Goal: Task Accomplishment & Management: Complete application form

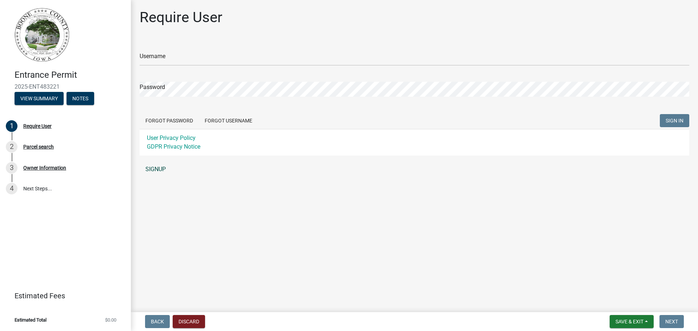
click at [159, 170] on link "SIGNUP" at bounding box center [415, 169] width 550 height 15
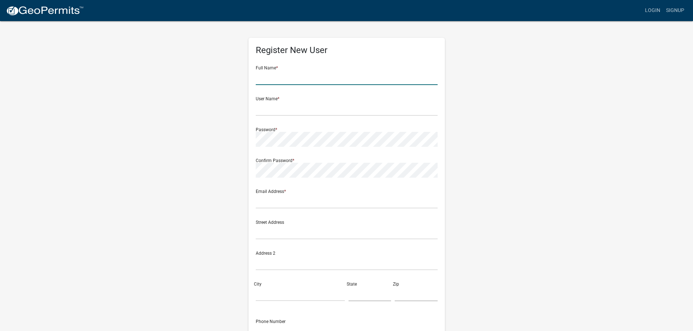
click at [284, 83] on input "text" at bounding box center [347, 77] width 182 height 15
type input "[PERSON_NAME]"
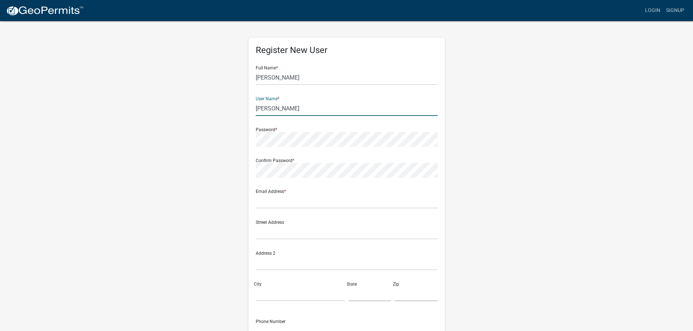
type input "[PERSON_NAME]"
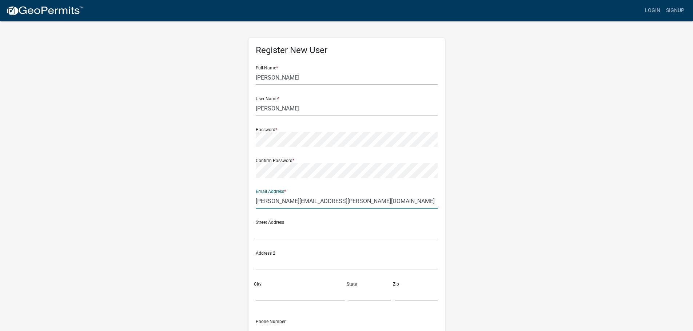
type input "[PERSON_NAME][EMAIL_ADDRESS][PERSON_NAME][DOMAIN_NAME]"
type input "[STREET_ADDRESS]"
type input "Slater"
type input "IA"
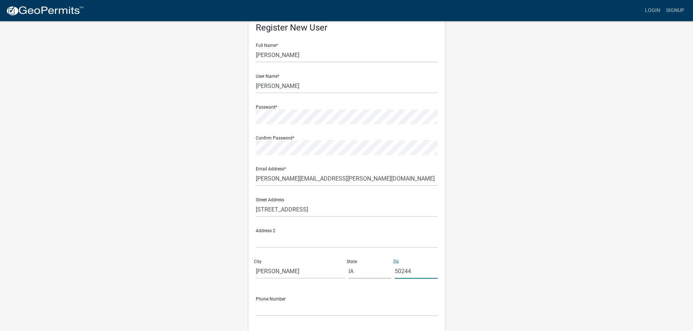
scroll to position [78, 0]
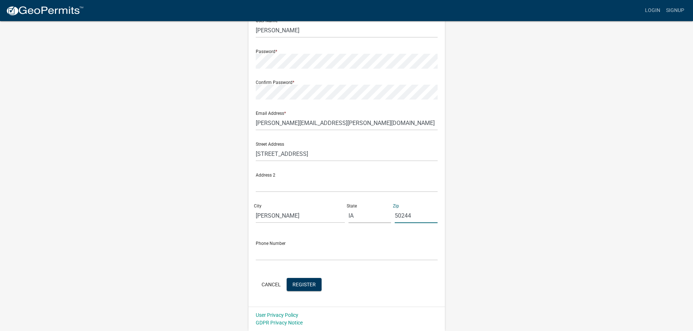
type input "50244"
type input "[PHONE_NUMBER]"
click at [302, 282] on span "Register" at bounding box center [303, 284] width 23 height 6
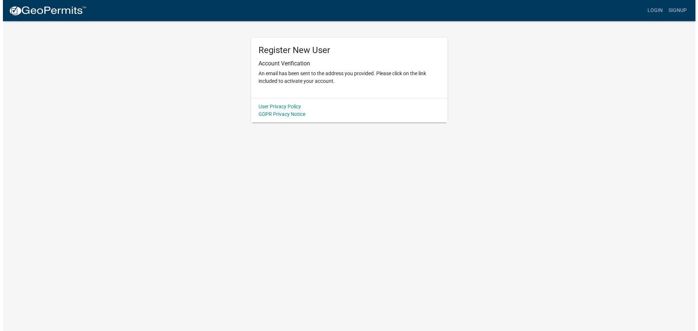
scroll to position [0, 0]
click at [651, 9] on link "Login" at bounding box center [657, 11] width 21 height 14
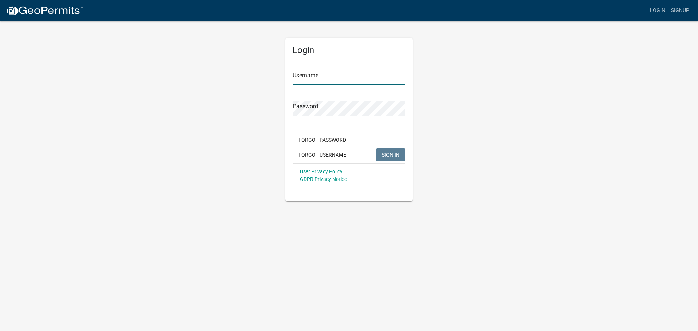
click at [357, 82] on input "Username" at bounding box center [349, 77] width 113 height 15
click at [376, 148] on button "SIGN IN" at bounding box center [390, 154] width 29 height 13
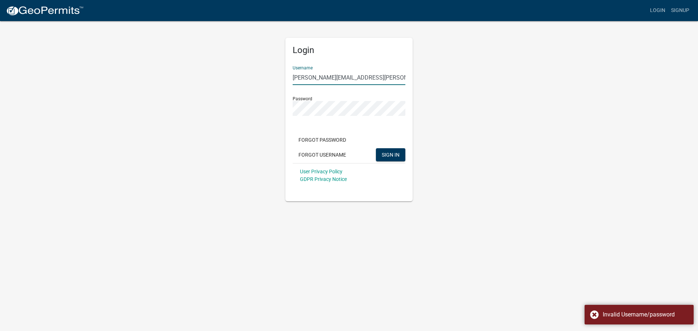
drag, startPoint x: 386, startPoint y: 77, endPoint x: 148, endPoint y: 76, distance: 238.6
click at [148, 76] on div "Login Username thomas.sandquist@syngenta.com Password Forgot Password Forgot Us…" at bounding box center [349, 110] width 415 height 181
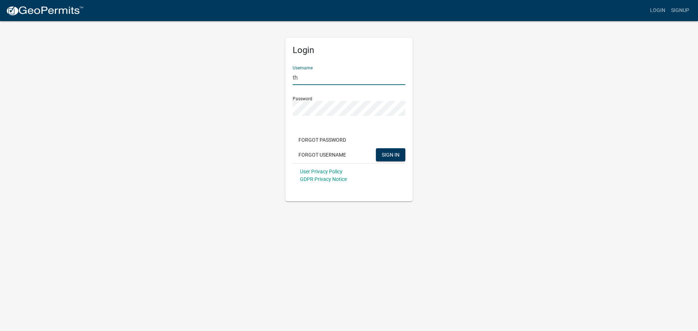
type input "t"
click at [376, 148] on button "SIGN IN" at bounding box center [390, 154] width 29 height 13
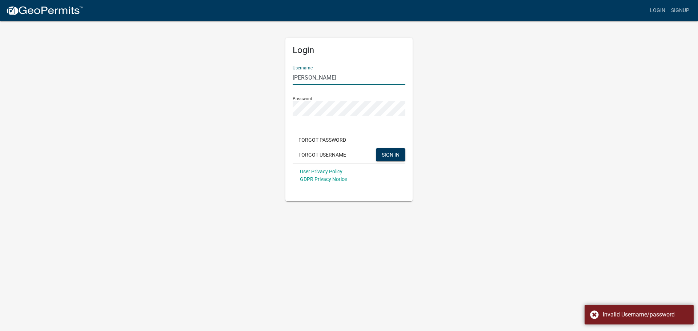
click at [168, 100] on div "Login Username Thomas Sandquist Password Forgot Password Forgot Username SIGN I…" at bounding box center [349, 110] width 415 height 181
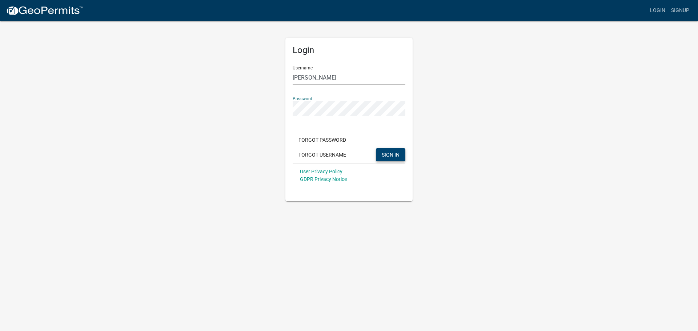
click at [396, 157] on span "SIGN IN" at bounding box center [391, 155] width 18 height 6
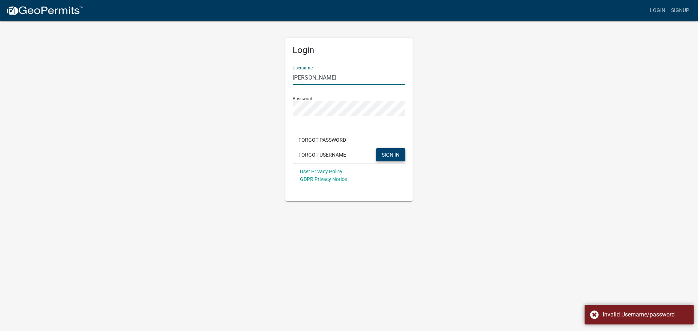
drag, startPoint x: 345, startPoint y: 75, endPoint x: 281, endPoint y: 79, distance: 64.5
click at [281, 79] on div "Login Username Thomas Sandquist Password Forgot Password Forgot Username SIGN I…" at bounding box center [349, 110] width 138 height 181
type input "[PERSON_NAME][EMAIL_ADDRESS][PERSON_NAME][DOMAIN_NAME]"
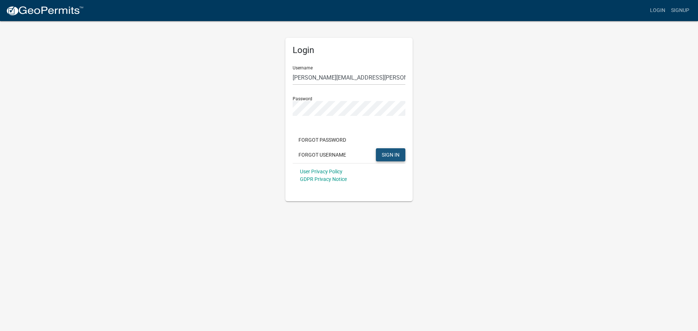
click at [386, 159] on button "SIGN IN" at bounding box center [390, 154] width 29 height 13
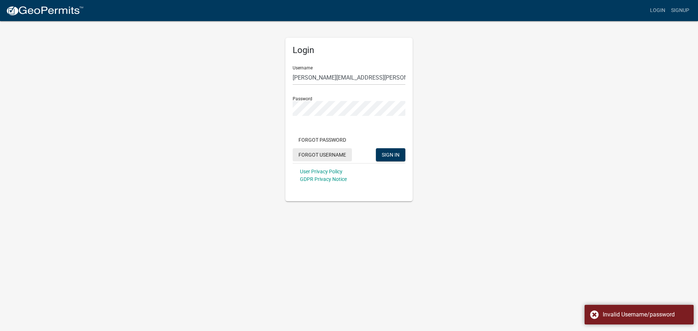
click at [325, 155] on button "Forgot Username" at bounding box center [322, 154] width 59 height 13
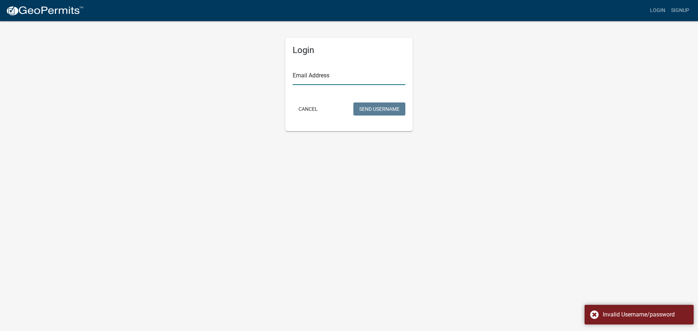
click at [324, 75] on input "Email Address" at bounding box center [349, 77] width 113 height 15
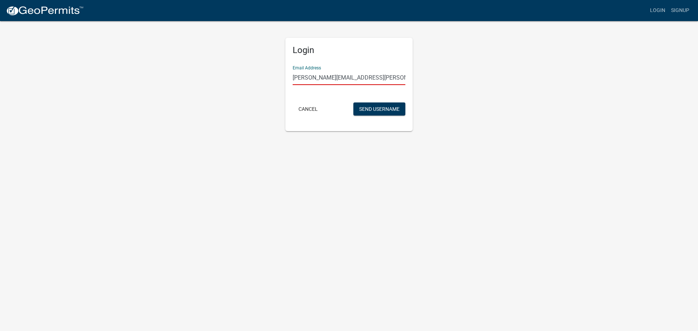
type input "[PERSON_NAME][EMAIL_ADDRESS][PERSON_NAME][DOMAIN_NAME]"
click at [353, 103] on button "Send Username" at bounding box center [379, 109] width 52 height 13
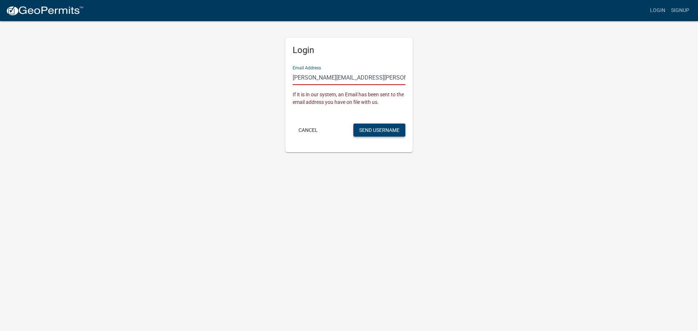
click at [378, 129] on button "Send Username" at bounding box center [379, 130] width 52 height 13
click at [662, 14] on link "Login" at bounding box center [657, 11] width 21 height 14
click at [657, 11] on link "Login" at bounding box center [657, 11] width 21 height 14
click at [306, 131] on button "Cancel" at bounding box center [308, 130] width 31 height 13
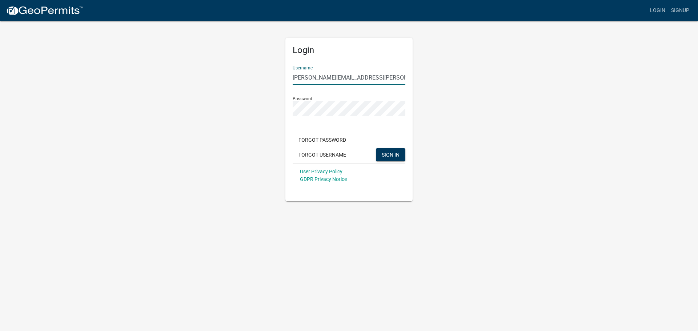
drag, startPoint x: 385, startPoint y: 76, endPoint x: 77, endPoint y: 61, distance: 308.4
click at [77, 61] on app-login-view "more_horiz Login Signup Login Username thomas.sandquist@syngenta.com Password F…" at bounding box center [349, 100] width 698 height 201
type input "[PERSON_NAME]"
click at [376, 148] on button "SIGN IN" at bounding box center [390, 154] width 29 height 13
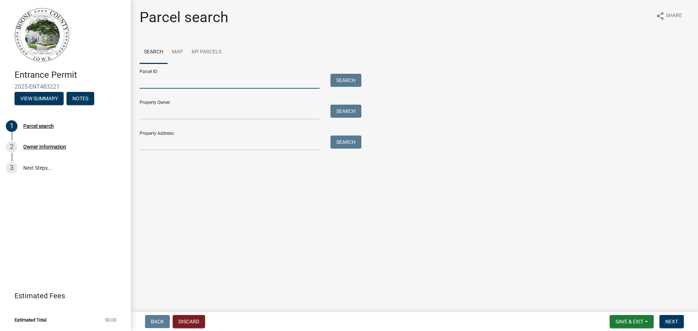
click at [159, 79] on input "Parcel ID:" at bounding box center [230, 81] width 180 height 15
click at [178, 51] on link "Map" at bounding box center [178, 52] width 20 height 23
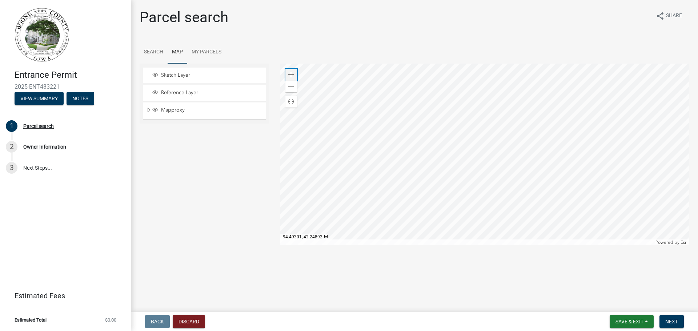
click at [288, 75] on span at bounding box center [291, 75] width 6 height 6
click at [546, 158] on div at bounding box center [485, 155] width 410 height 182
click at [292, 78] on div "Zoom in" at bounding box center [291, 75] width 12 height 12
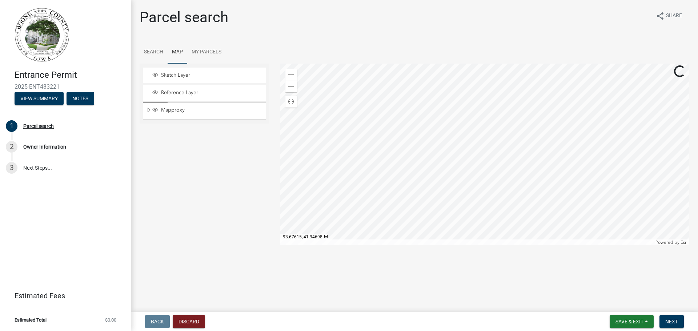
click at [623, 98] on div at bounding box center [485, 155] width 410 height 182
click at [645, 220] on div at bounding box center [485, 155] width 410 height 182
click at [292, 88] on span at bounding box center [291, 87] width 6 height 6
click at [291, 74] on span at bounding box center [291, 75] width 6 height 6
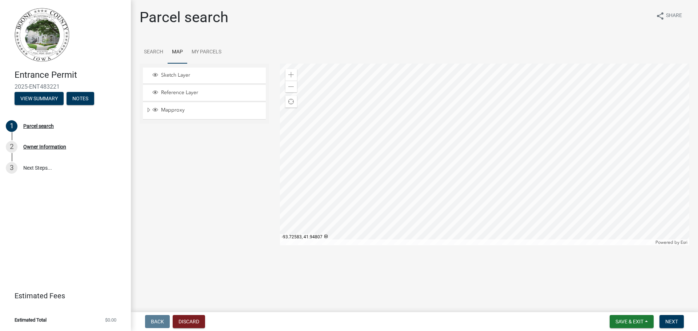
click at [634, 143] on div at bounding box center [485, 155] width 410 height 182
click at [515, 132] on div at bounding box center [485, 155] width 410 height 182
click at [447, 132] on div at bounding box center [485, 155] width 410 height 182
click at [488, 138] on div at bounding box center [485, 155] width 410 height 182
click at [541, 147] on div at bounding box center [485, 155] width 410 height 182
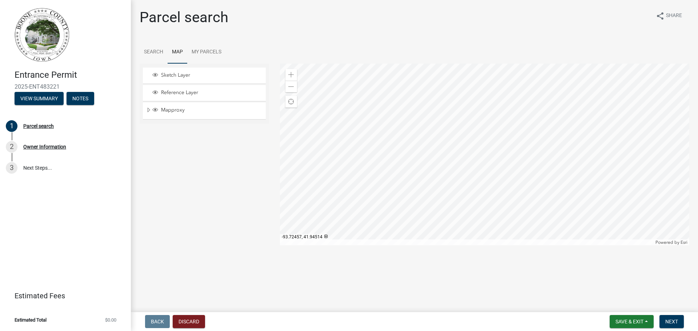
click at [524, 92] on div at bounding box center [485, 155] width 410 height 182
click at [447, 105] on div at bounding box center [485, 155] width 410 height 182
click at [426, 136] on div at bounding box center [485, 155] width 410 height 182
click at [540, 104] on div at bounding box center [485, 155] width 410 height 182
click at [536, 95] on div at bounding box center [485, 155] width 410 height 182
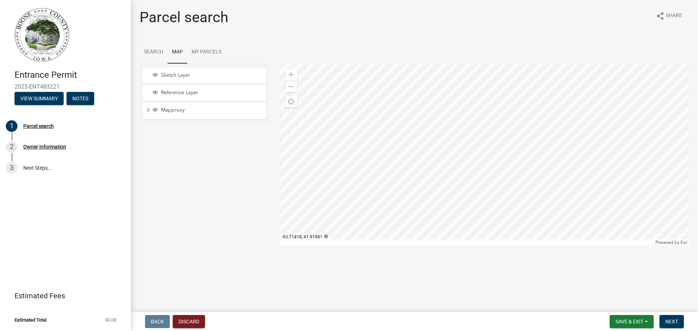
click at [580, 135] on div at bounding box center [485, 155] width 410 height 182
click at [490, 136] on div at bounding box center [485, 155] width 410 height 182
click at [459, 135] on div at bounding box center [485, 155] width 410 height 182
click at [480, 139] on div at bounding box center [485, 155] width 410 height 182
click at [539, 187] on div at bounding box center [485, 155] width 410 height 182
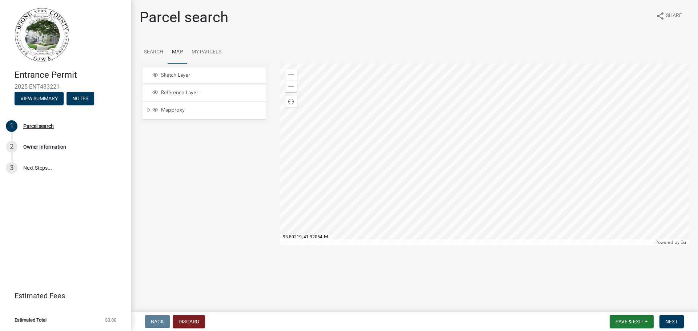
click at [456, 189] on div at bounding box center [485, 155] width 410 height 182
click at [392, 172] on div at bounding box center [485, 155] width 410 height 182
click at [280, 156] on div at bounding box center [485, 155] width 410 height 182
click at [515, 164] on div at bounding box center [485, 155] width 410 height 182
click at [492, 245] on div at bounding box center [485, 155] width 410 height 182
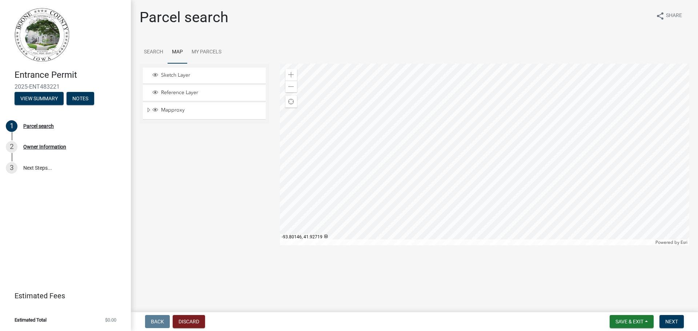
click at [435, 205] on div at bounding box center [485, 155] width 410 height 182
click at [461, 239] on div at bounding box center [485, 155] width 410 height 182
click at [464, 245] on div at bounding box center [485, 155] width 410 height 182
click at [292, 86] on span at bounding box center [291, 87] width 6 height 6
click at [454, 133] on div at bounding box center [485, 155] width 410 height 182
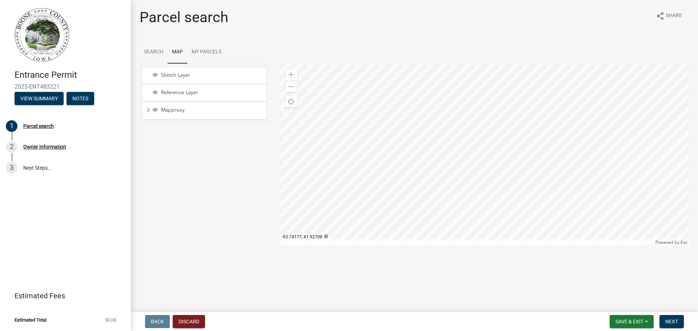
click at [453, 172] on div at bounding box center [485, 155] width 410 height 182
click at [290, 88] on span at bounding box center [291, 87] width 6 height 6
click at [290, 75] on span at bounding box center [291, 75] width 6 height 6
click at [479, 79] on div at bounding box center [485, 155] width 410 height 182
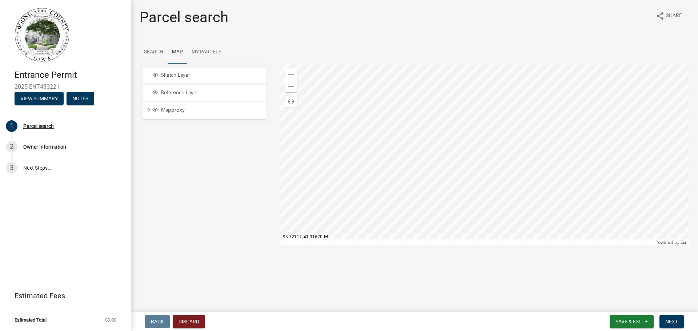
click at [505, 96] on div at bounding box center [485, 155] width 410 height 182
click at [467, 188] on div at bounding box center [485, 155] width 410 height 182
click at [465, 192] on div at bounding box center [485, 155] width 410 height 182
click at [292, 87] on span at bounding box center [291, 87] width 6 height 6
click at [292, 75] on span at bounding box center [291, 75] width 6 height 6
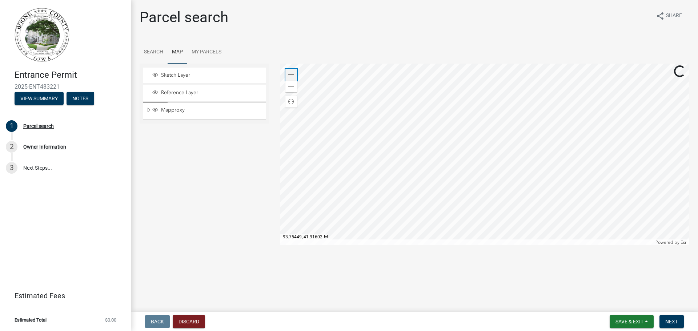
click at [292, 75] on span at bounding box center [291, 75] width 6 height 6
click at [457, 176] on div at bounding box center [485, 155] width 410 height 182
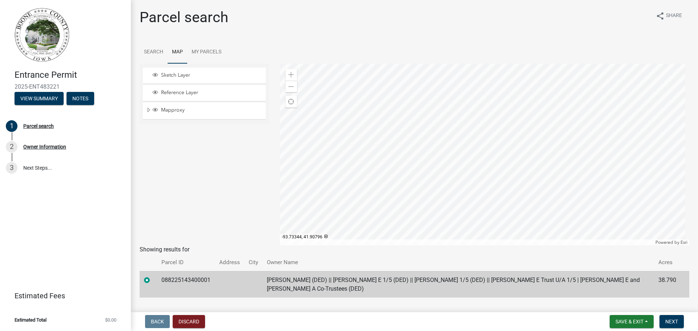
click at [423, 176] on div at bounding box center [485, 155] width 410 height 182
click at [435, 156] on div at bounding box center [485, 155] width 410 height 182
click at [389, 167] on div at bounding box center [485, 155] width 410 height 182
click at [677, 327] on button "Next" at bounding box center [672, 321] width 24 height 13
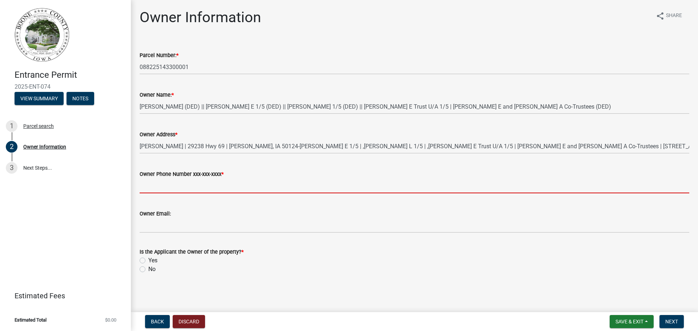
click at [178, 191] on input "Owner Phone Number xxx-xxx-xxxx *" at bounding box center [415, 186] width 550 height 15
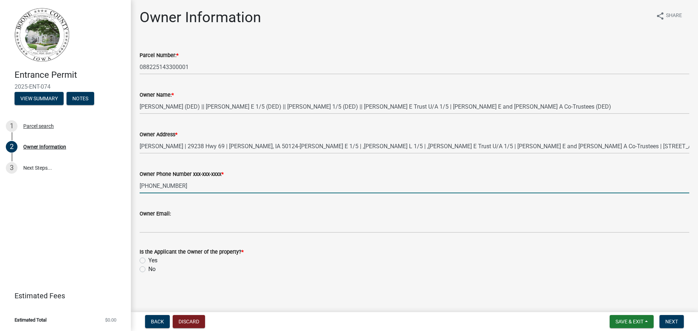
type input "[PHONE_NUMBER]"
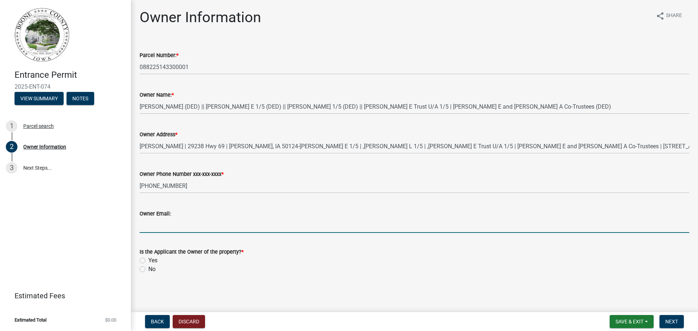
click at [324, 227] on input "Owner Email:" at bounding box center [415, 225] width 550 height 15
type input "[EMAIL_ADDRESS][DOMAIN_NAME]"
click at [148, 271] on label "No" at bounding box center [151, 269] width 7 height 9
click at [148, 270] on input "No" at bounding box center [150, 267] width 5 height 5
radio input "true"
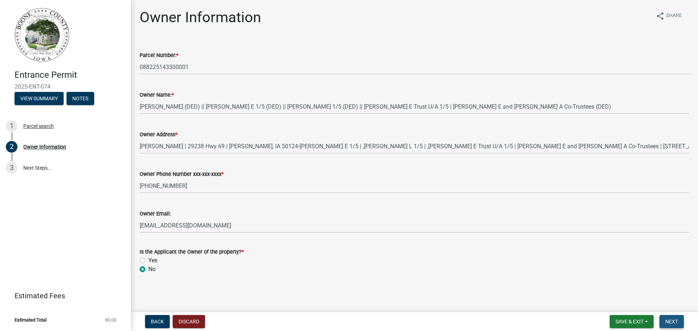
click at [673, 323] on span "Next" at bounding box center [671, 322] width 13 height 6
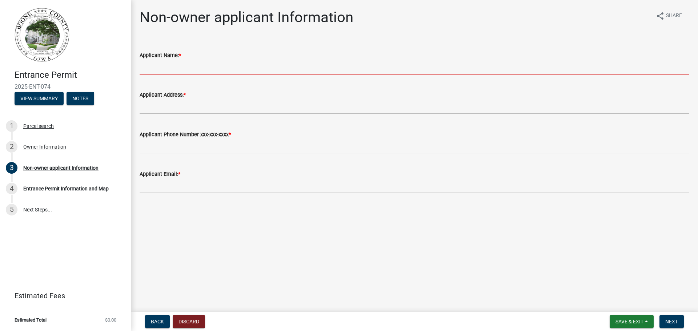
click at [173, 71] on input "Applicant Name: *" at bounding box center [415, 67] width 550 height 15
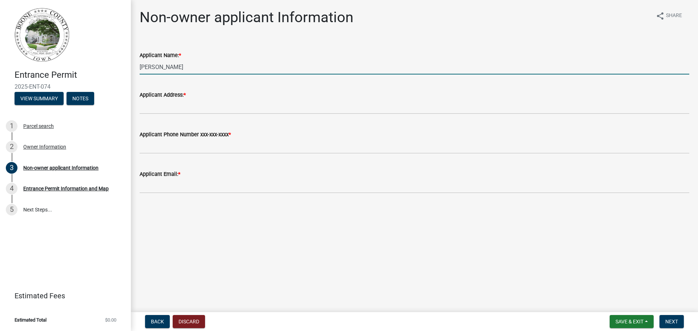
type input "[PERSON_NAME]"
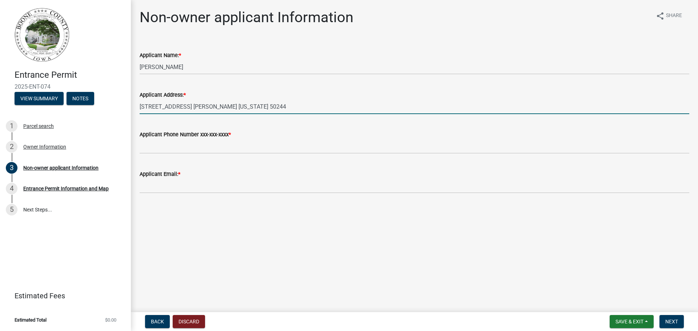
type input "[STREET_ADDRESS] [PERSON_NAME] [US_STATE] 50244"
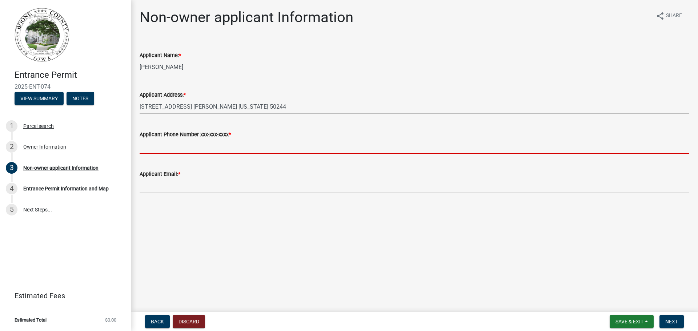
click at [195, 145] on input "Applicant Phone Number xxx-xxx-xxxx *" at bounding box center [415, 146] width 550 height 15
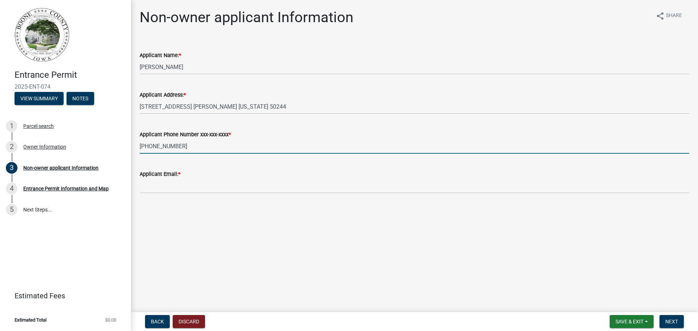
type input "[PHONE_NUMBER]"
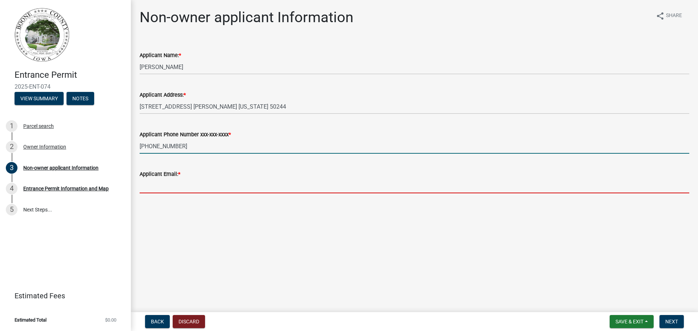
click at [191, 185] on input "Applicant Email: *" at bounding box center [415, 186] width 550 height 15
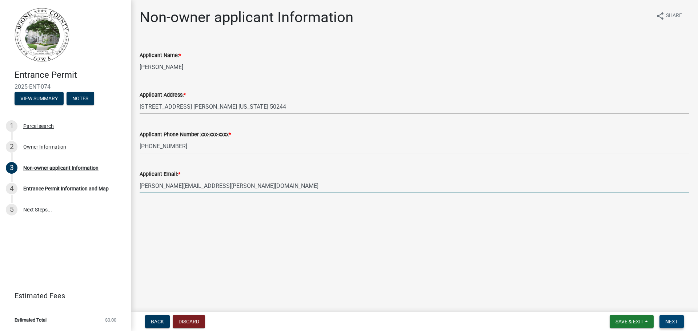
type input "[PERSON_NAME][EMAIL_ADDRESS][PERSON_NAME][DOMAIN_NAME]"
click at [677, 321] on span "Next" at bounding box center [671, 322] width 13 height 6
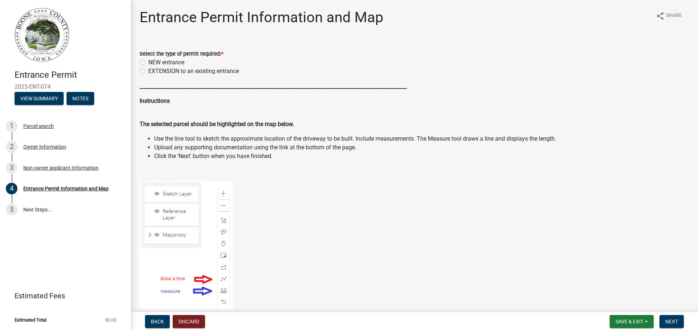
click at [148, 60] on label "NEW entrance" at bounding box center [166, 62] width 36 height 9
click at [148, 60] on input "NEW entrance" at bounding box center [150, 60] width 5 height 5
radio input "true"
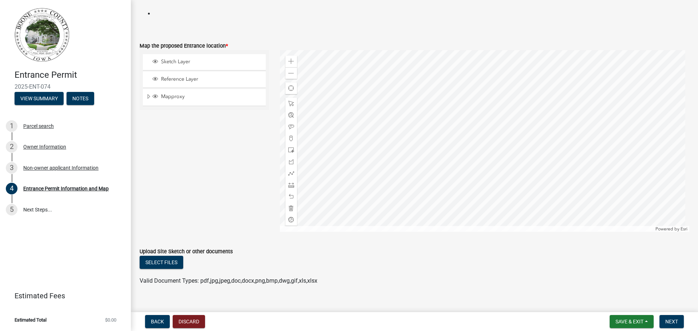
scroll to position [556, 0]
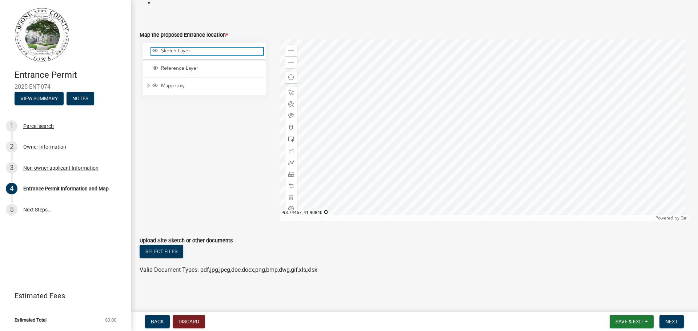
click at [198, 50] on span "Sketch Layer" at bounding box center [211, 51] width 104 height 7
click at [522, 171] on div at bounding box center [485, 130] width 410 height 182
click at [289, 165] on span at bounding box center [291, 163] width 6 height 6
click at [292, 48] on span at bounding box center [291, 51] width 6 height 6
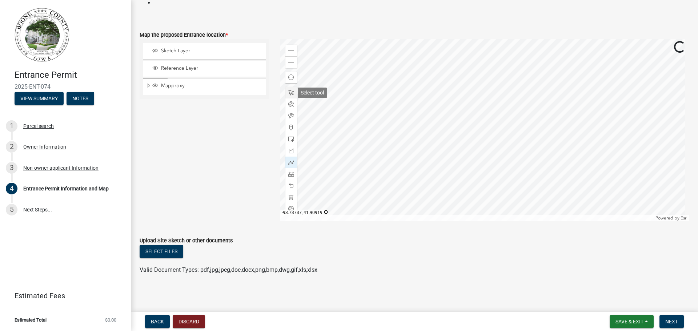
click at [289, 93] on span at bounding box center [291, 93] width 6 height 6
click at [464, 39] on div at bounding box center [485, 130] width 410 height 182
click at [556, 116] on div at bounding box center [485, 130] width 410 height 182
click at [288, 51] on span at bounding box center [291, 51] width 6 height 6
click at [289, 162] on span at bounding box center [291, 163] width 6 height 6
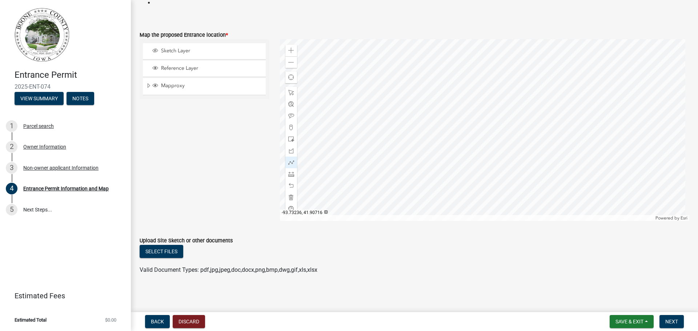
click at [503, 123] on div at bounding box center [485, 130] width 410 height 182
drag, startPoint x: 288, startPoint y: 164, endPoint x: 301, endPoint y: 161, distance: 13.1
click at [288, 164] on span at bounding box center [291, 163] width 6 height 6
click at [509, 125] on div at bounding box center [485, 130] width 410 height 182
click at [509, 97] on div at bounding box center [485, 130] width 410 height 182
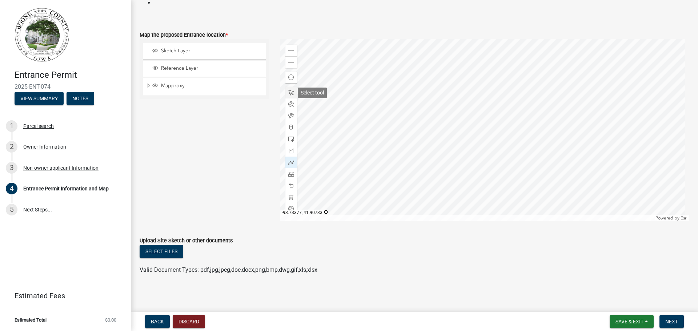
click at [292, 92] on span at bounding box center [291, 93] width 6 height 6
click at [291, 159] on div at bounding box center [291, 163] width 12 height 12
click at [520, 144] on div at bounding box center [485, 130] width 410 height 182
click at [288, 164] on span at bounding box center [291, 163] width 6 height 6
click at [530, 142] on div at bounding box center [485, 130] width 410 height 182
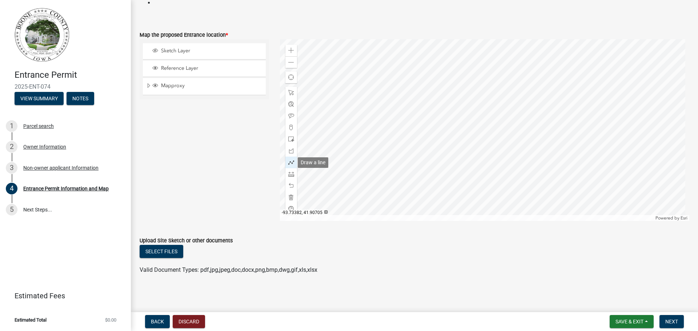
click at [288, 163] on span at bounding box center [291, 163] width 6 height 6
click at [536, 142] on div at bounding box center [485, 130] width 410 height 182
click at [288, 164] on span at bounding box center [291, 163] width 6 height 6
click at [469, 145] on div at bounding box center [485, 130] width 410 height 182
click at [292, 165] on span at bounding box center [291, 163] width 6 height 6
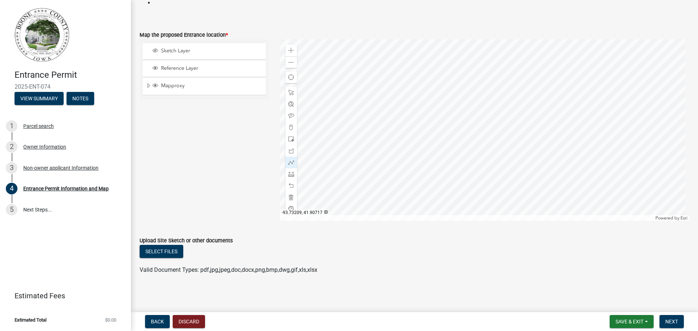
click at [533, 140] on div at bounding box center [485, 130] width 410 height 182
click at [514, 144] on div at bounding box center [485, 130] width 410 height 182
click at [288, 176] on span at bounding box center [291, 174] width 6 height 6
click at [508, 132] on div at bounding box center [485, 130] width 410 height 182
click at [289, 92] on span at bounding box center [291, 93] width 6 height 6
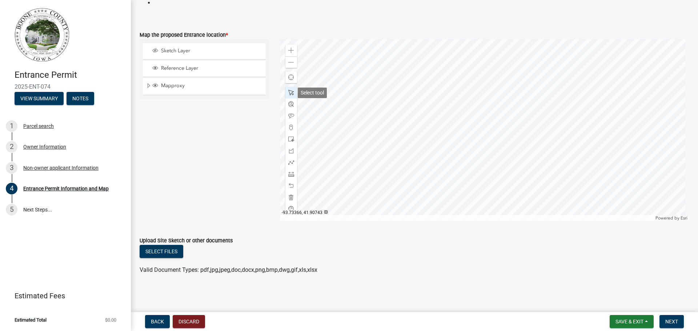
click at [290, 92] on span at bounding box center [291, 93] width 6 height 6
click at [291, 175] on span at bounding box center [291, 174] width 6 height 6
click at [510, 136] on div at bounding box center [485, 130] width 410 height 182
click at [195, 52] on span "Sketch Layer" at bounding box center [211, 51] width 104 height 7
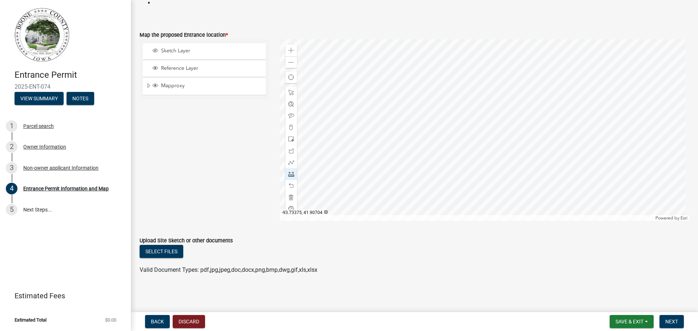
click at [293, 173] on div at bounding box center [291, 174] width 12 height 12
click at [483, 134] on div at bounding box center [485, 130] width 410 height 182
click at [288, 189] on div at bounding box center [291, 186] width 12 height 12
click at [291, 185] on span at bounding box center [291, 186] width 6 height 6
click at [289, 88] on div at bounding box center [291, 93] width 12 height 12
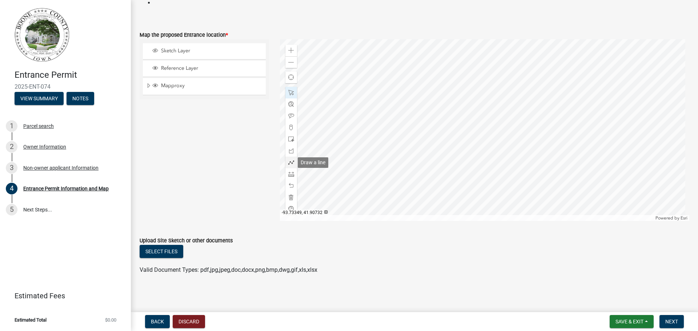
click at [291, 164] on span at bounding box center [291, 163] width 6 height 6
click at [481, 117] on div at bounding box center [485, 130] width 410 height 182
click at [186, 51] on span "Sketch Layer" at bounding box center [211, 51] width 104 height 7
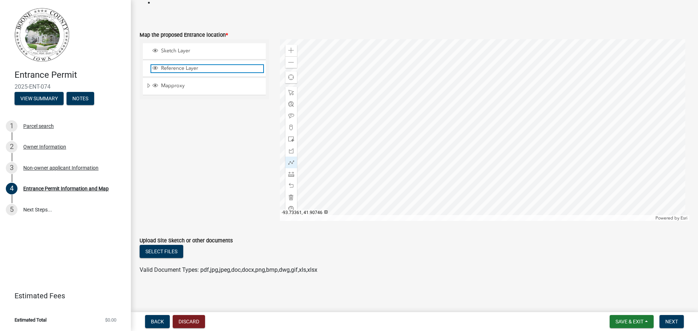
click at [194, 67] on span "Reference Layer" at bounding box center [211, 68] width 104 height 7
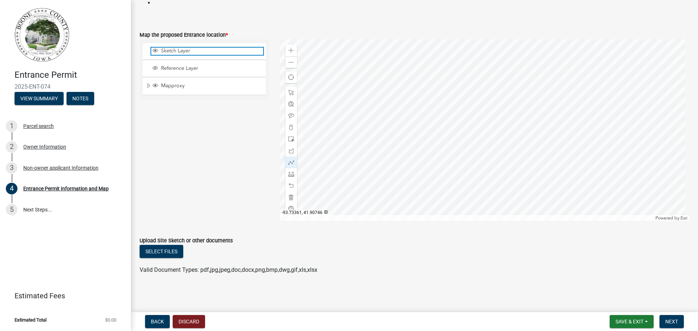
click at [199, 55] on div "Sketch Layer" at bounding box center [207, 51] width 112 height 7
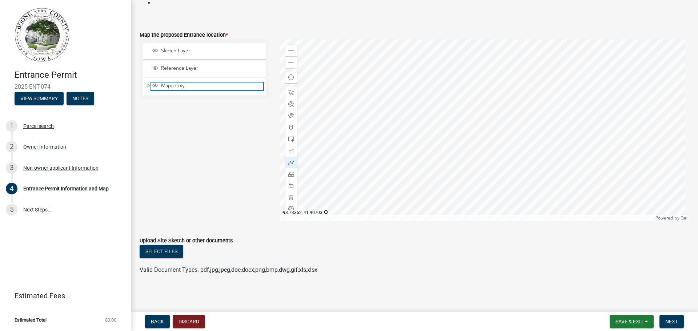
click at [181, 87] on span "Mapproxy" at bounding box center [211, 86] width 104 height 7
click at [161, 86] on span "Mapproxy" at bounding box center [211, 86] width 104 height 7
click at [289, 184] on span at bounding box center [291, 186] width 6 height 6
click at [291, 173] on span at bounding box center [291, 174] width 6 height 6
click at [293, 175] on div at bounding box center [291, 174] width 12 height 12
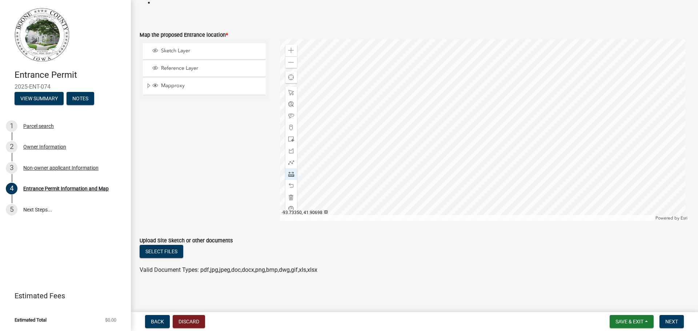
click at [293, 175] on div at bounding box center [291, 174] width 12 height 12
click at [482, 125] on div at bounding box center [485, 130] width 410 height 182
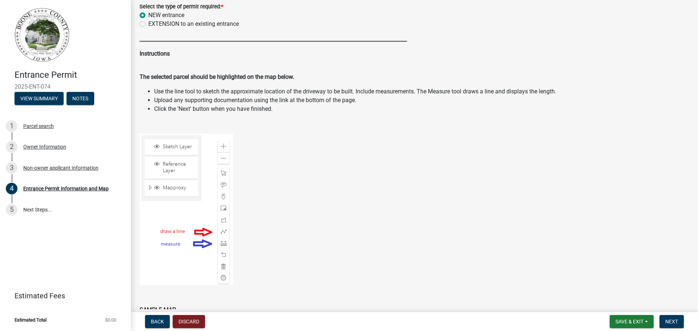
scroll to position [0, 0]
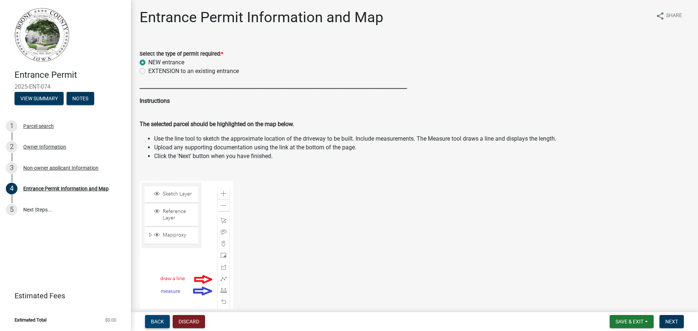
drag, startPoint x: 162, startPoint y: 321, endPoint x: 231, endPoint y: 330, distance: 70.0
click at [162, 321] on span "Back" at bounding box center [157, 322] width 13 height 6
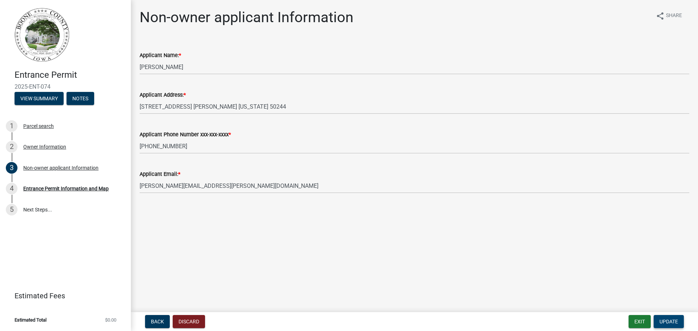
click at [666, 324] on span "Update" at bounding box center [669, 322] width 19 height 6
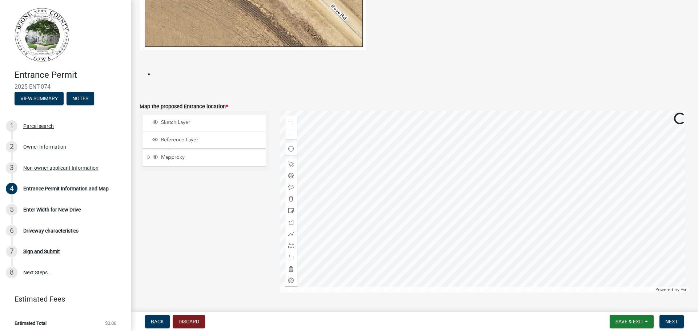
scroll to position [556, 0]
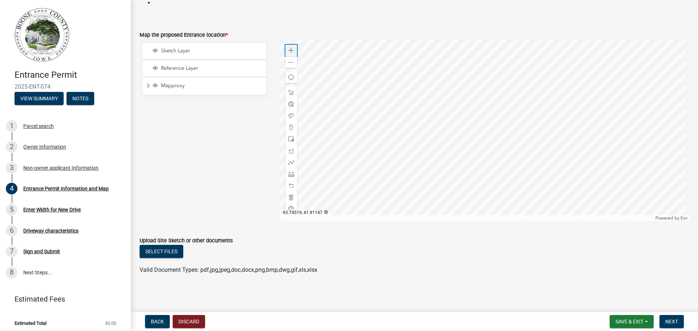
click at [289, 51] on span at bounding box center [291, 51] width 6 height 6
click at [532, 44] on div at bounding box center [485, 130] width 410 height 182
click at [288, 49] on span at bounding box center [291, 51] width 6 height 6
click at [421, 74] on div at bounding box center [485, 130] width 410 height 182
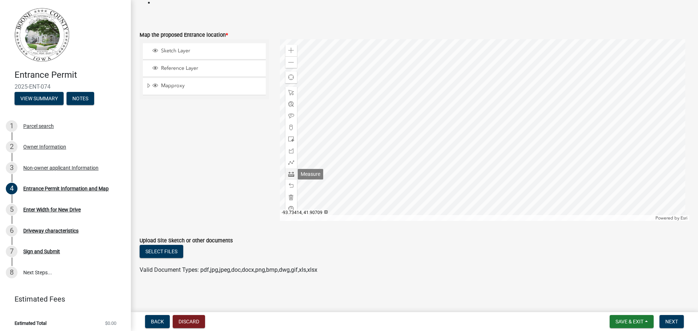
click at [289, 173] on span at bounding box center [291, 174] width 6 height 6
click at [545, 132] on div at bounding box center [485, 130] width 410 height 182
click at [289, 176] on span at bounding box center [291, 174] width 6 height 6
click at [544, 130] on div at bounding box center [485, 130] width 410 height 182
click at [528, 130] on div at bounding box center [485, 130] width 410 height 182
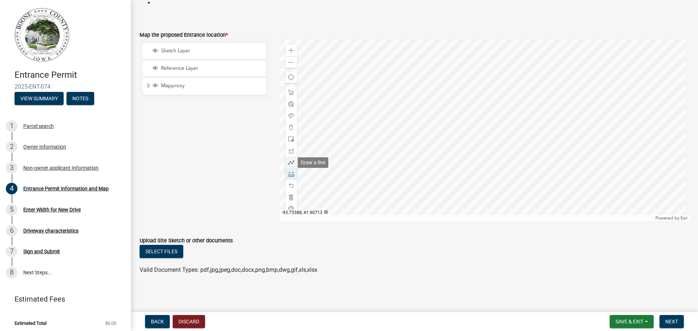
click at [292, 164] on span at bounding box center [291, 163] width 6 height 6
click at [544, 137] on div at bounding box center [485, 130] width 410 height 182
click at [544, 124] on div at bounding box center [485, 130] width 410 height 182
click at [292, 162] on span at bounding box center [291, 163] width 6 height 6
click at [544, 139] on div at bounding box center [485, 130] width 410 height 182
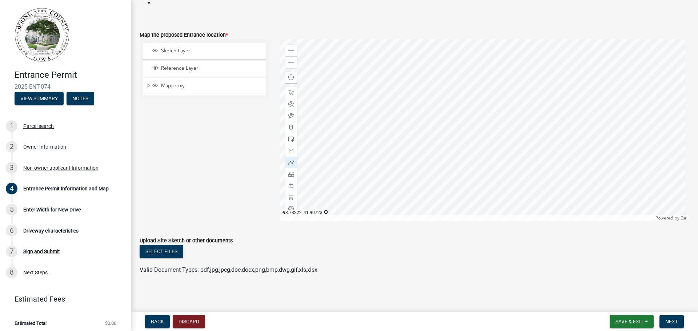
click at [544, 124] on div at bounding box center [485, 130] width 410 height 182
click at [522, 124] on div at bounding box center [485, 130] width 410 height 182
click at [523, 138] on div at bounding box center [485, 130] width 410 height 182
click at [544, 138] on div at bounding box center [485, 130] width 410 height 182
click at [291, 175] on span at bounding box center [291, 174] width 6 height 6
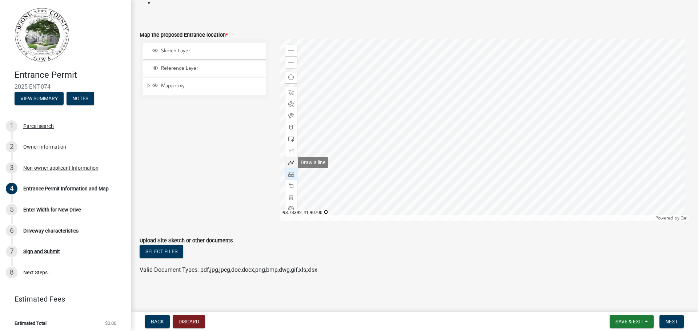
drag, startPoint x: 287, startPoint y: 161, endPoint x: 293, endPoint y: 161, distance: 5.5
click at [288, 161] on span at bounding box center [291, 163] width 6 height 6
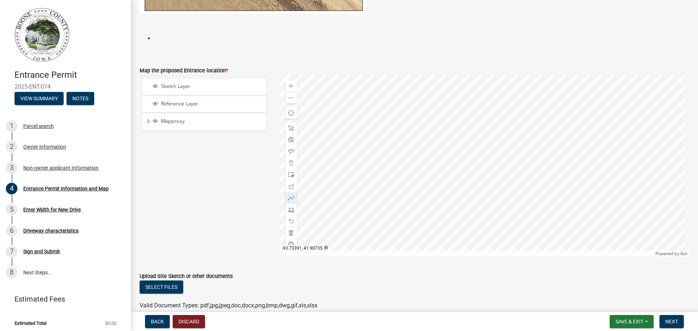
scroll to position [520, 0]
click at [290, 209] on span at bounding box center [291, 211] width 6 height 6
click at [545, 166] on div at bounding box center [485, 167] width 410 height 182
click at [529, 165] on div at bounding box center [485, 167] width 410 height 182
click at [289, 200] on span at bounding box center [291, 199] width 6 height 6
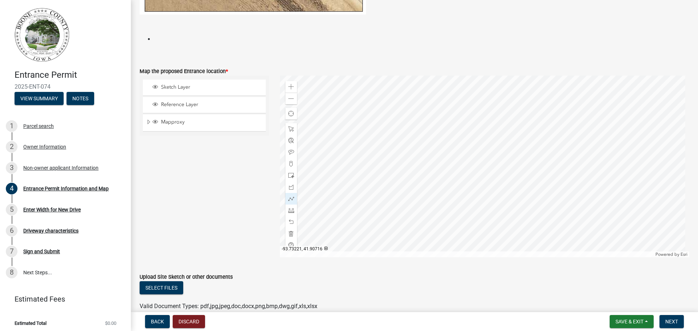
click at [545, 174] on div at bounding box center [485, 167] width 410 height 182
click at [544, 161] on div at bounding box center [485, 167] width 410 height 182
click at [290, 200] on span at bounding box center [291, 199] width 6 height 6
click at [289, 200] on span at bounding box center [291, 199] width 6 height 6
click at [204, 86] on span "Sketch Layer" at bounding box center [211, 87] width 104 height 7
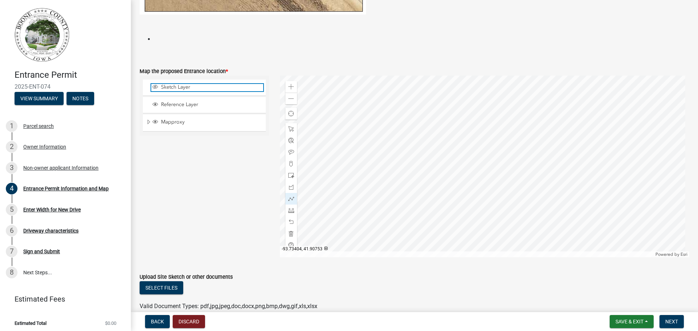
click at [212, 89] on span "Sketch Layer" at bounding box center [211, 87] width 104 height 7
click at [291, 202] on div at bounding box center [291, 199] width 12 height 12
click at [546, 173] on div at bounding box center [485, 167] width 410 height 182
click at [545, 160] on div at bounding box center [485, 167] width 410 height 182
click at [291, 129] on span at bounding box center [291, 129] width 6 height 6
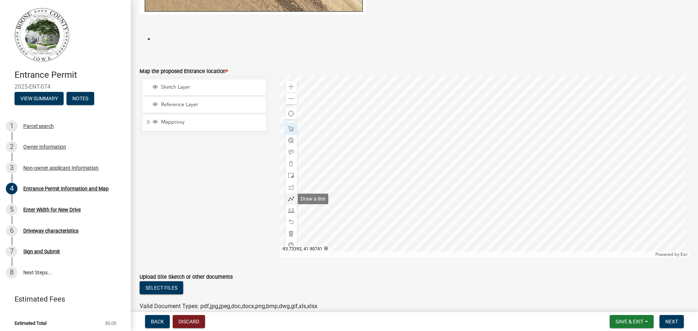
click at [289, 202] on div at bounding box center [291, 199] width 12 height 12
click at [546, 174] on div at bounding box center [485, 167] width 410 height 182
click at [545, 161] on div at bounding box center [485, 167] width 410 height 182
click at [291, 211] on span at bounding box center [291, 211] width 6 height 6
click at [546, 169] on div at bounding box center [485, 167] width 410 height 182
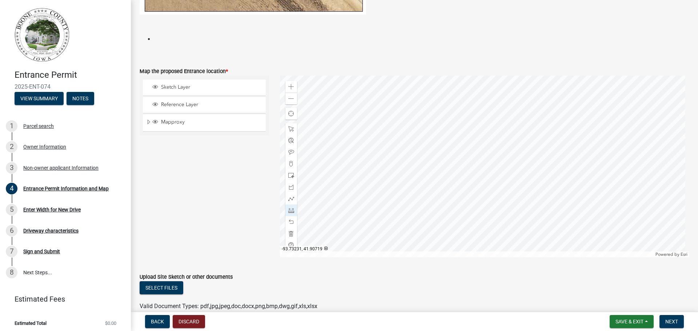
click at [530, 169] on div at bounding box center [485, 167] width 410 height 182
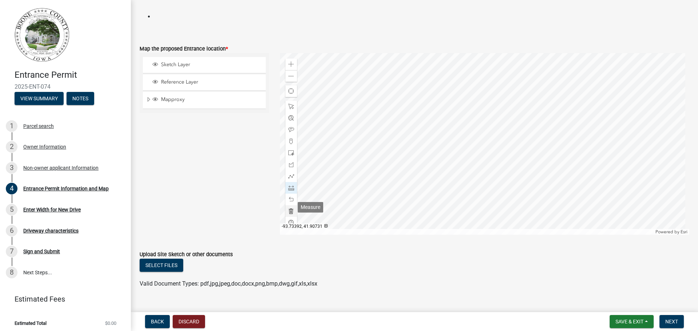
scroll to position [545, 0]
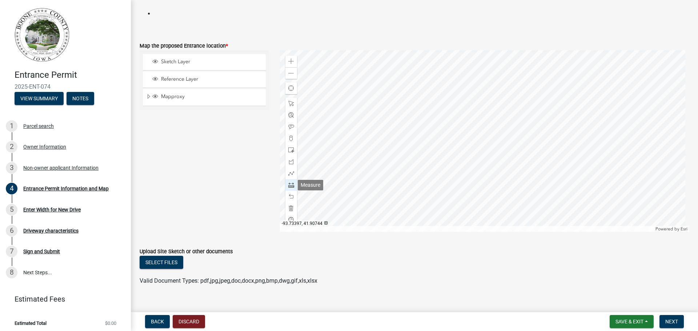
click at [289, 183] on span at bounding box center [291, 185] width 6 height 6
click at [546, 143] on div at bounding box center [485, 141] width 410 height 182
click at [529, 143] on div at bounding box center [485, 141] width 410 height 182
click at [293, 173] on div at bounding box center [291, 174] width 12 height 12
click at [525, 143] on div at bounding box center [485, 141] width 410 height 182
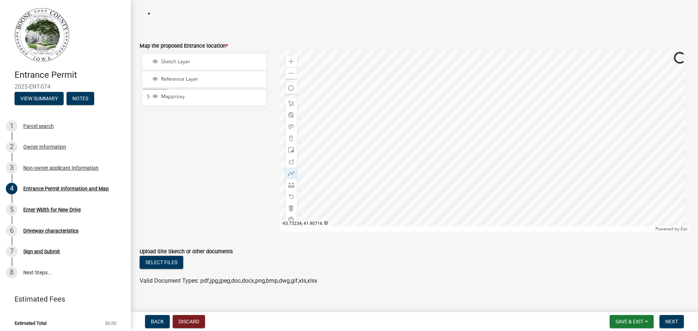
click at [525, 143] on div at bounding box center [485, 141] width 410 height 182
click at [525, 130] on div at bounding box center [485, 141] width 410 height 182
click at [546, 130] on div at bounding box center [485, 141] width 410 height 182
click at [545, 142] on div at bounding box center [485, 141] width 410 height 182
click at [525, 143] on div at bounding box center [485, 141] width 410 height 182
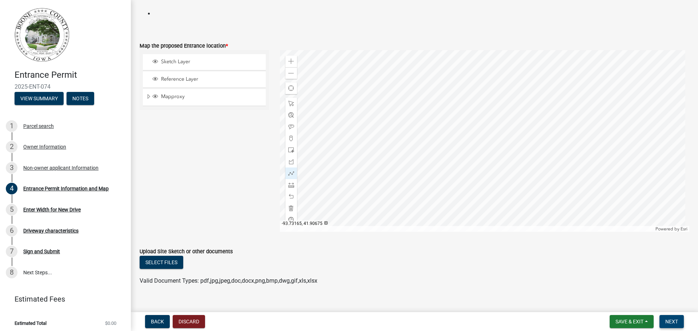
click at [672, 322] on span "Next" at bounding box center [671, 322] width 13 height 6
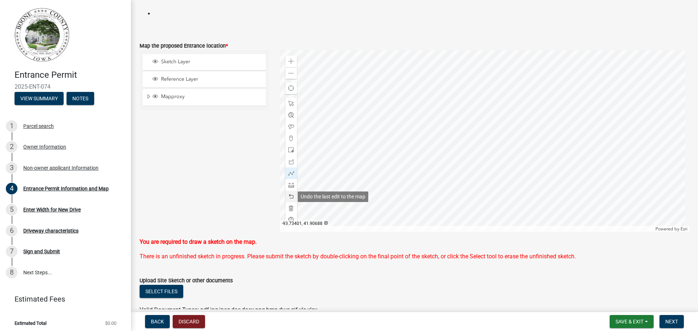
click at [288, 197] on span at bounding box center [291, 197] width 6 height 6
click at [525, 129] on div at bounding box center [485, 141] width 410 height 182
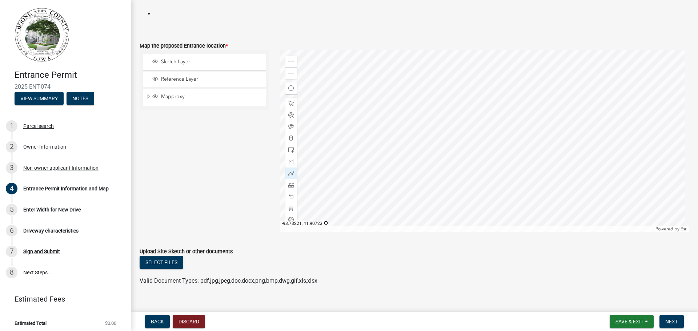
click at [545, 131] on div at bounding box center [485, 141] width 410 height 182
click at [545, 144] on div at bounding box center [485, 141] width 410 height 182
click at [291, 185] on span at bounding box center [291, 185] width 6 height 6
click at [545, 137] on div at bounding box center [485, 141] width 410 height 182
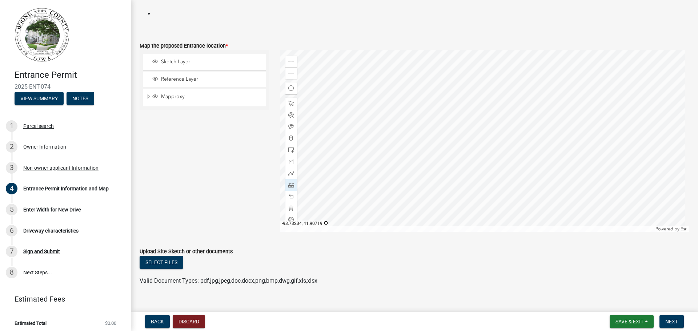
click at [526, 137] on div at bounding box center [485, 141] width 410 height 182
click at [680, 323] on button "Next" at bounding box center [672, 321] width 24 height 13
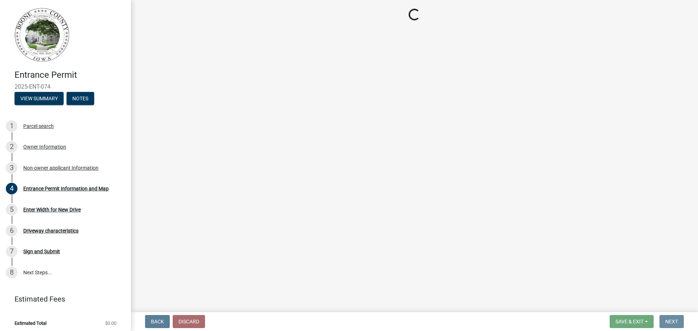
scroll to position [0, 0]
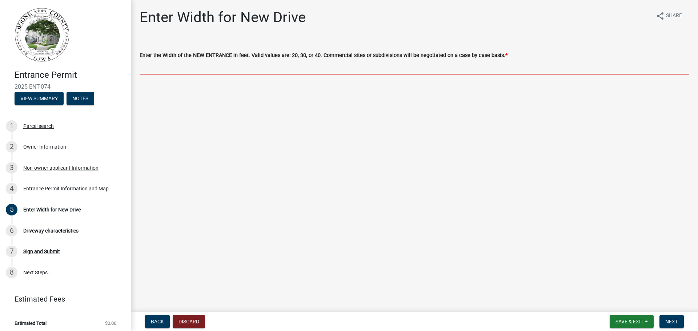
click at [382, 66] on input "text" at bounding box center [415, 67] width 550 height 15
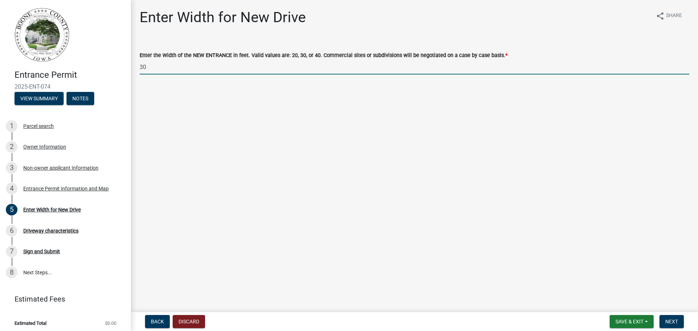
type input "30"
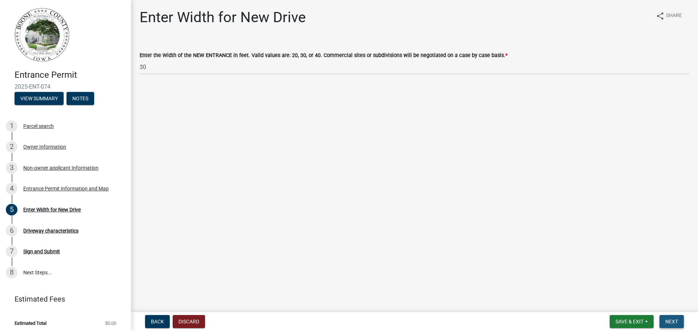
drag, startPoint x: 673, startPoint y: 323, endPoint x: 669, endPoint y: 320, distance: 6.0
click at [673, 323] on span "Next" at bounding box center [671, 322] width 13 height 6
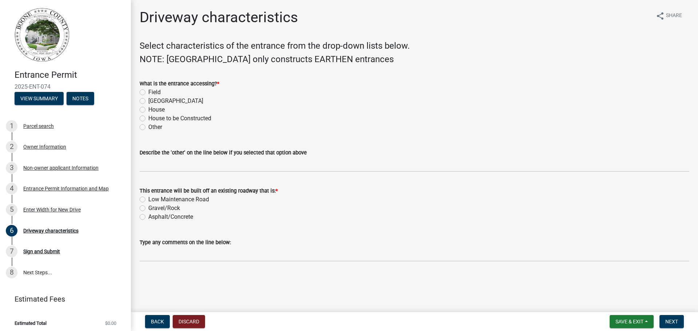
click at [148, 92] on label "Field" at bounding box center [154, 92] width 12 height 9
click at [148, 92] on input "Field" at bounding box center [150, 90] width 5 height 5
radio input "true"
click at [148, 209] on label "Gravel/Rock" at bounding box center [164, 208] width 32 height 9
click at [148, 209] on input "Gravel/Rock" at bounding box center [150, 206] width 5 height 5
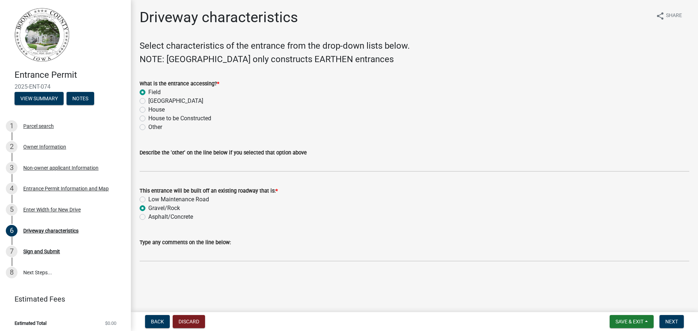
radio input "true"
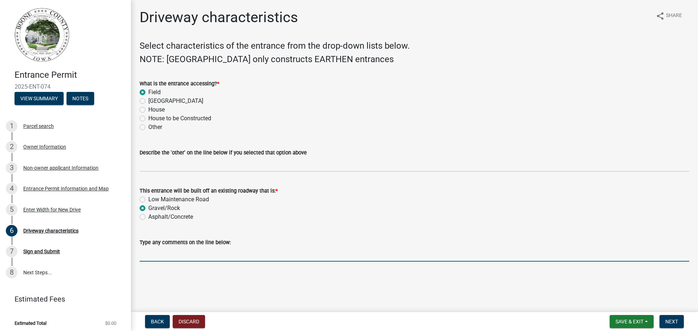
click at [188, 256] on input "Type any comments on the line below:" at bounding box center [415, 254] width 550 height 15
click at [473, 255] on input "I would prefer to have this driveway in between the two parcels if at all possi…" at bounding box center [415, 254] width 550 height 15
click at [578, 253] on input "I would prefer to have this driveway in between the two parcels if at all possi…" at bounding box center [415, 254] width 550 height 15
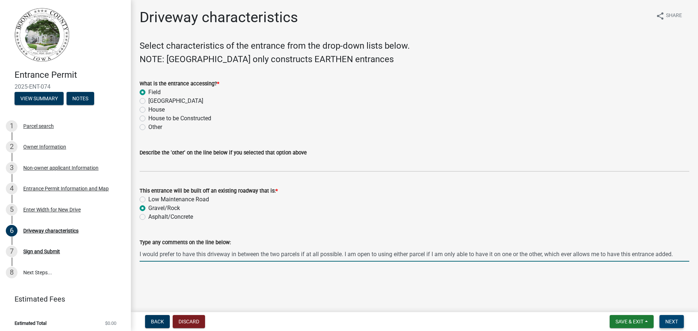
type input "I would prefer to have this driveway in between the two parcels if at all possi…"
click at [673, 321] on span "Next" at bounding box center [671, 322] width 13 height 6
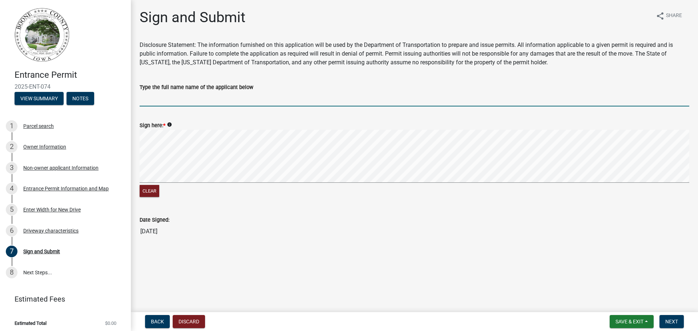
click at [153, 100] on input "Type the full name name of the applicant below" at bounding box center [415, 99] width 550 height 15
type input "[PERSON_NAME]"
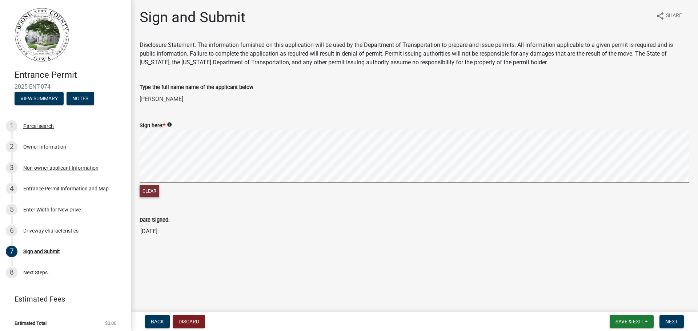
click at [156, 191] on button "Clear" at bounding box center [150, 191] width 20 height 12
click at [678, 325] on span "Next" at bounding box center [671, 322] width 13 height 6
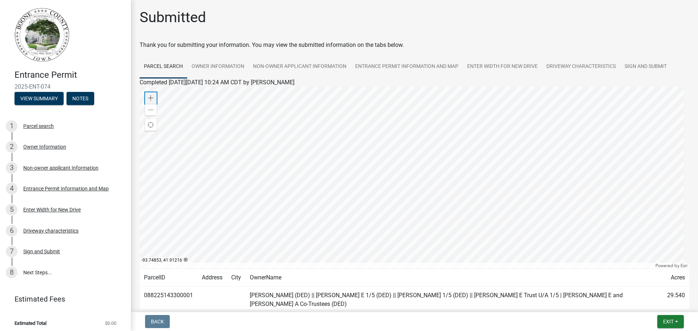
click at [153, 96] on span at bounding box center [151, 98] width 6 height 6
click at [484, 130] on div at bounding box center [415, 178] width 550 height 182
click at [580, 140] on div at bounding box center [415, 178] width 550 height 182
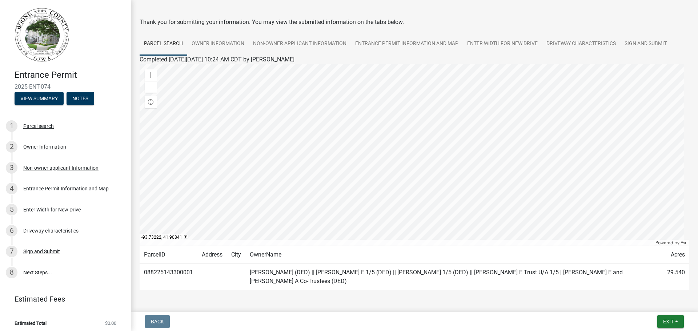
scroll to position [10, 0]
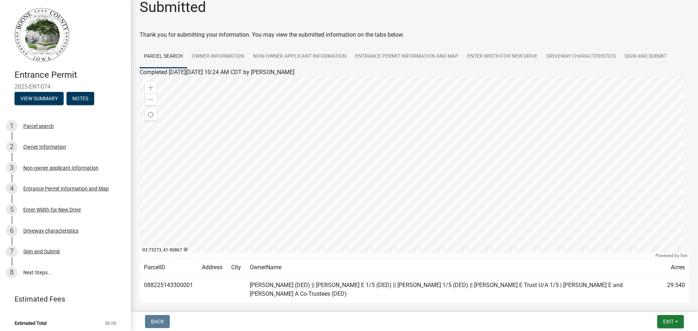
click at [533, 165] on div at bounding box center [415, 168] width 550 height 182
click at [661, 322] on button "Exit" at bounding box center [670, 321] width 27 height 13
click at [658, 302] on button "Save & Exit" at bounding box center [655, 302] width 58 height 17
